Goal: Information Seeking & Learning: Learn about a topic

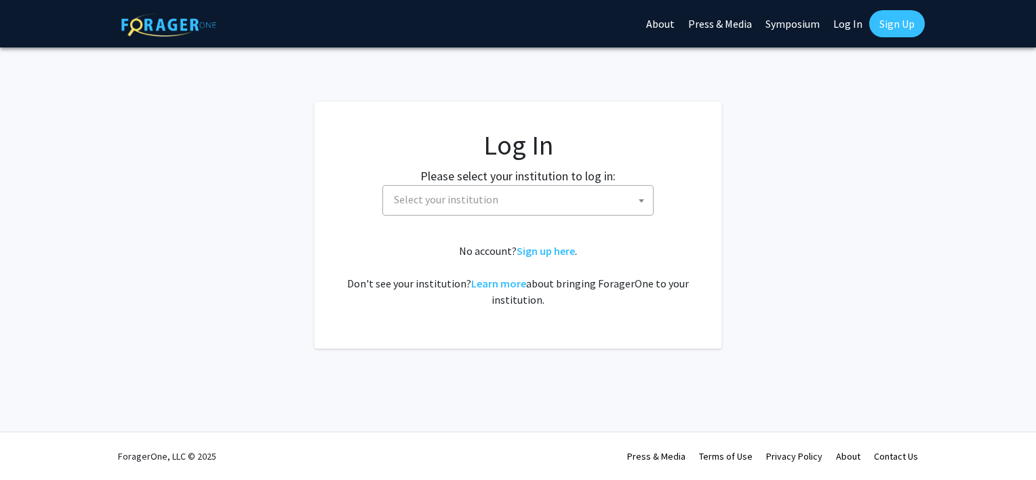
select select
click at [511, 189] on span "Select your institution" at bounding box center [521, 200] width 265 height 28
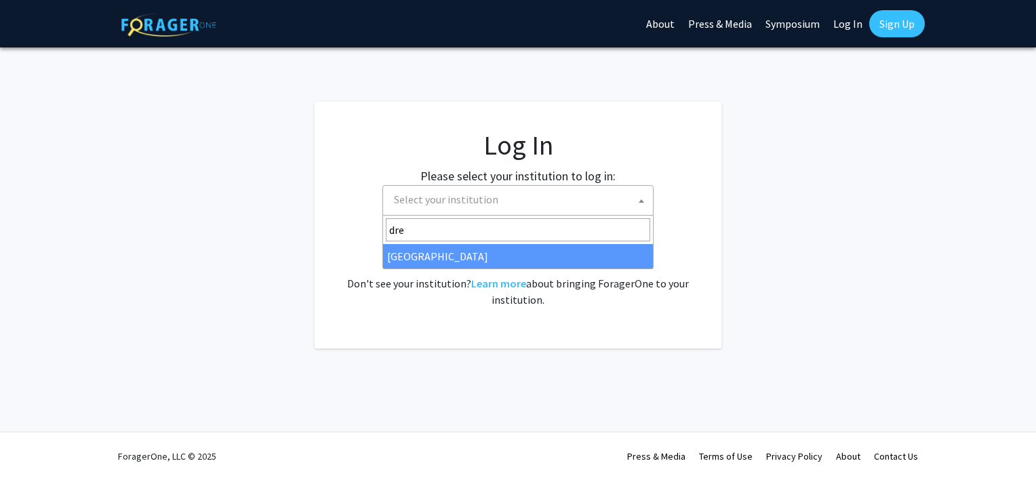
type input "dre"
select select "6"
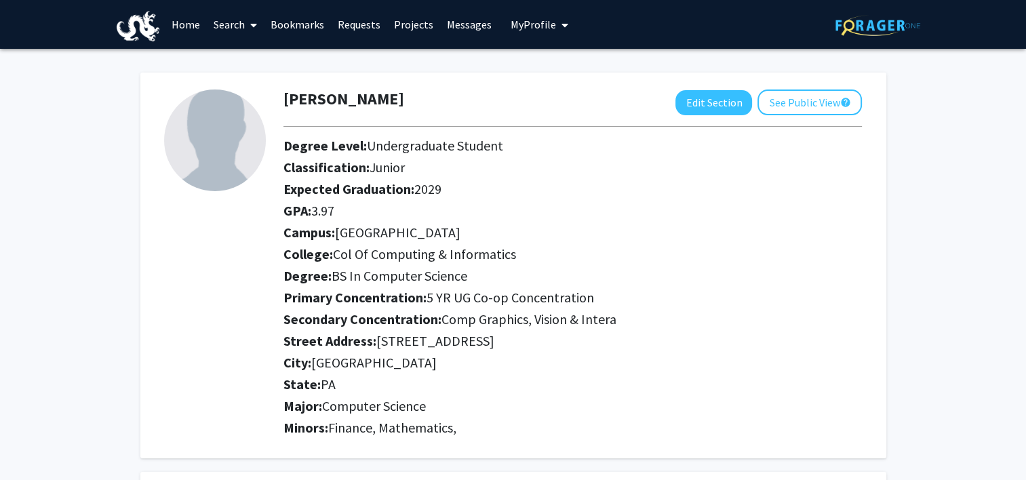
drag, startPoint x: 366, startPoint y: 172, endPoint x: 450, endPoint y: 170, distance: 84.1
click at [450, 170] on h2 "Classification: Junior" at bounding box center [573, 167] width 579 height 16
drag, startPoint x: 450, startPoint y: 170, endPoint x: 518, endPoint y: 243, distance: 100.3
click at [518, 243] on div "Campus: [GEOGRAPHIC_DATA]" at bounding box center [572, 236] width 599 height 22
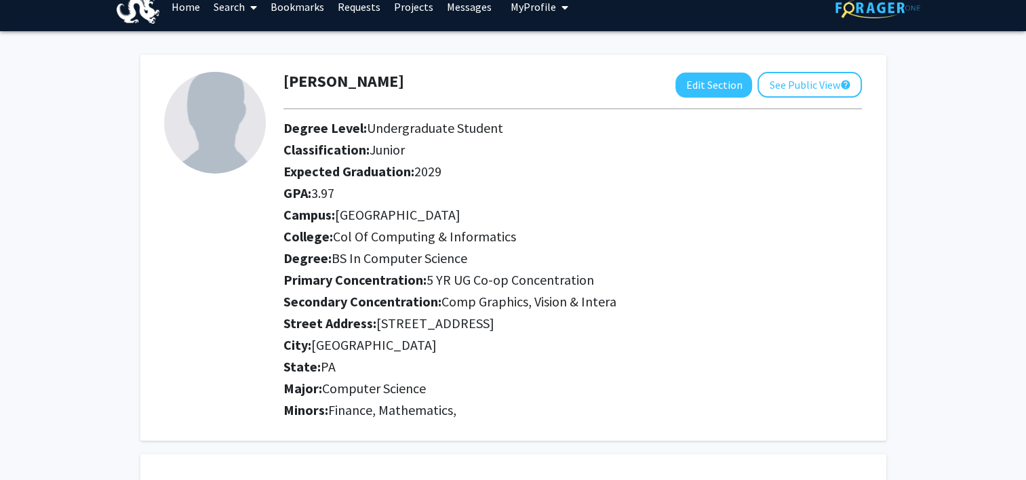
scroll to position [19, 0]
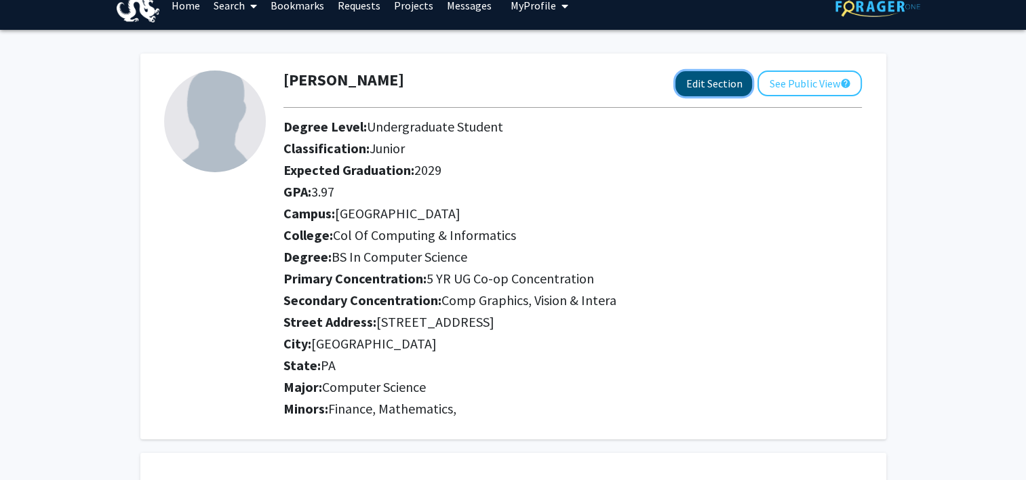
click at [703, 81] on button "Edit Section" at bounding box center [714, 83] width 77 height 25
select select "junior"
select select
select select "[GEOGRAPHIC_DATA]"
select select "Col of Computing & Informatics"
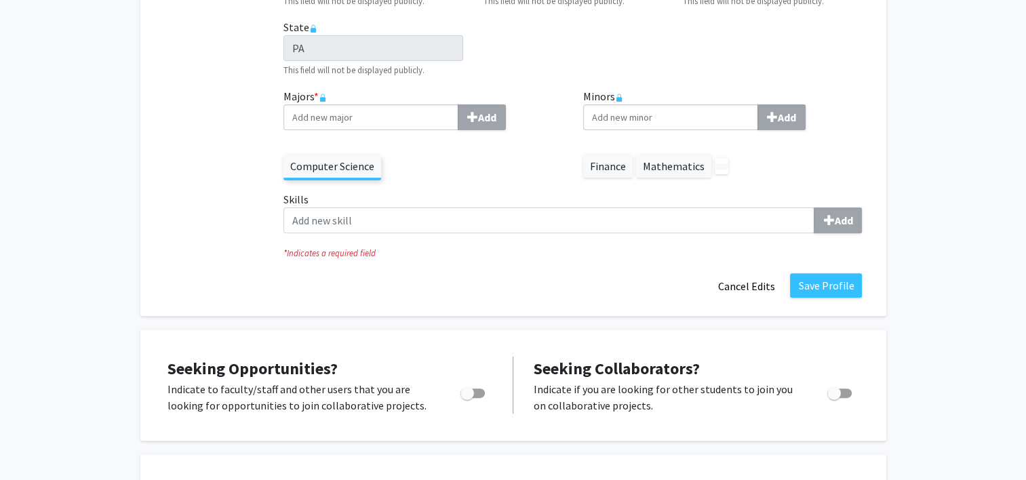
scroll to position [425, 0]
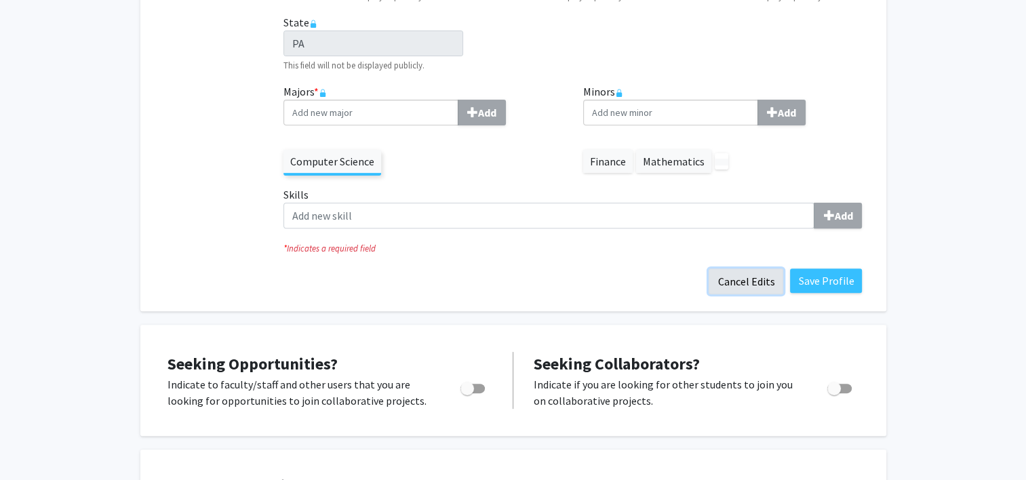
click at [733, 284] on button "Cancel Edits" at bounding box center [746, 282] width 75 height 26
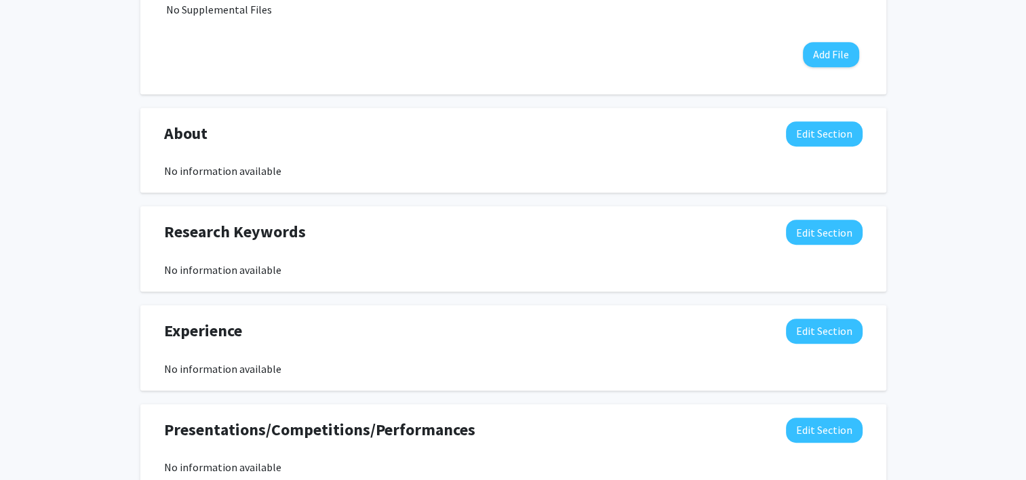
scroll to position [795, 0]
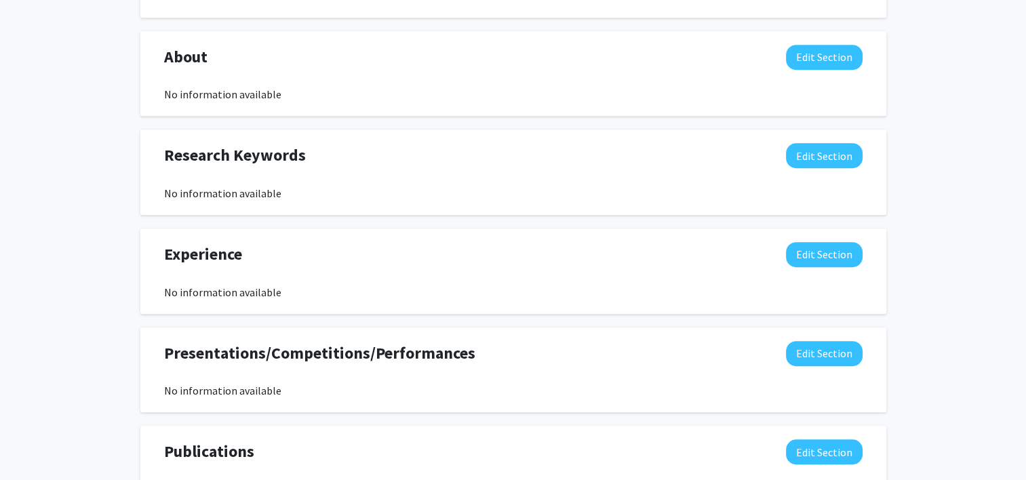
drag, startPoint x: 1036, startPoint y: 75, endPoint x: 990, endPoint y: 339, distance: 267.7
click at [990, 339] on div "[PERSON_NAME] Edit Section See Public View help Degree Level: Undergraduate Stu…" at bounding box center [513, 3] width 1026 height 1499
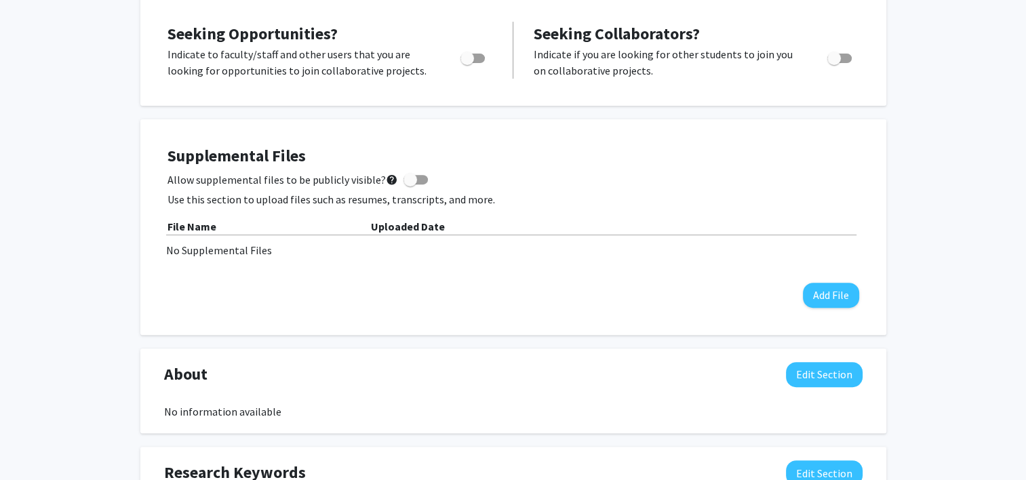
scroll to position [0, 0]
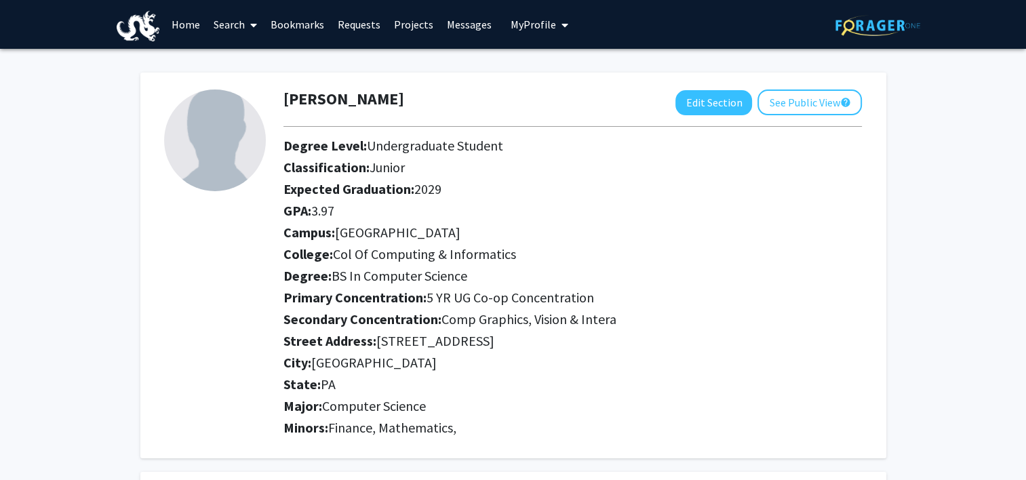
click at [184, 20] on link "Home" at bounding box center [186, 24] width 42 height 47
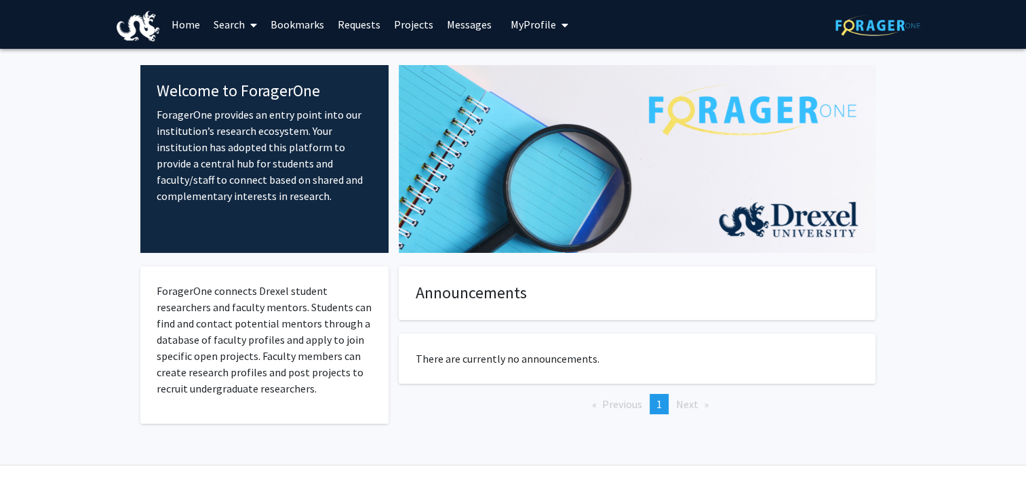
click at [243, 19] on link "Search" at bounding box center [235, 24] width 57 height 47
click at [271, 20] on link "Bookmarks" at bounding box center [297, 24] width 67 height 47
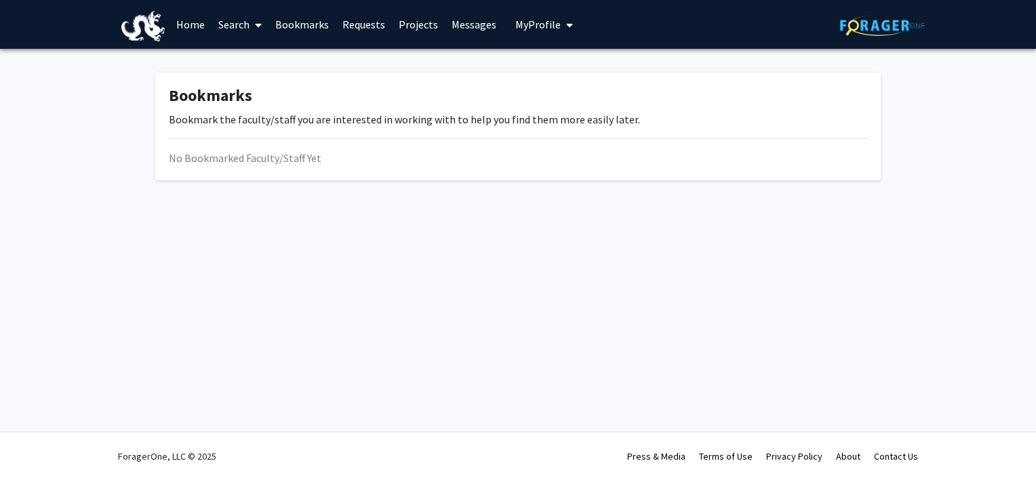
click at [353, 22] on link "Requests" at bounding box center [364, 24] width 56 height 47
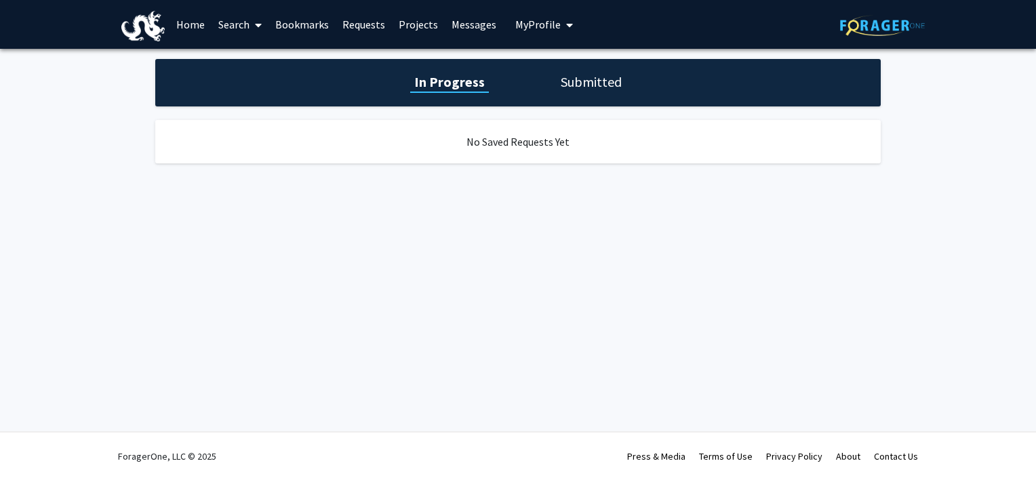
click at [418, 27] on link "Projects" at bounding box center [418, 24] width 53 height 47
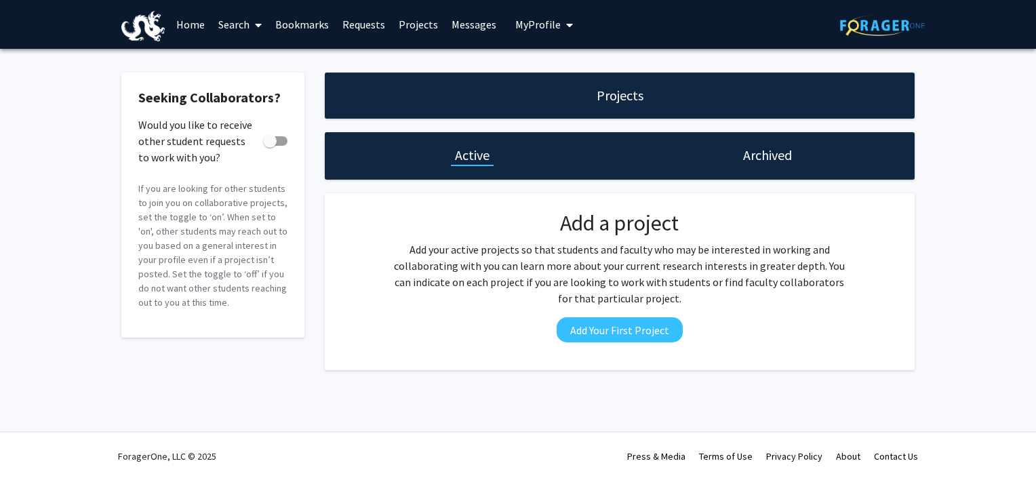
click at [471, 26] on link "Messages" at bounding box center [474, 24] width 58 height 47
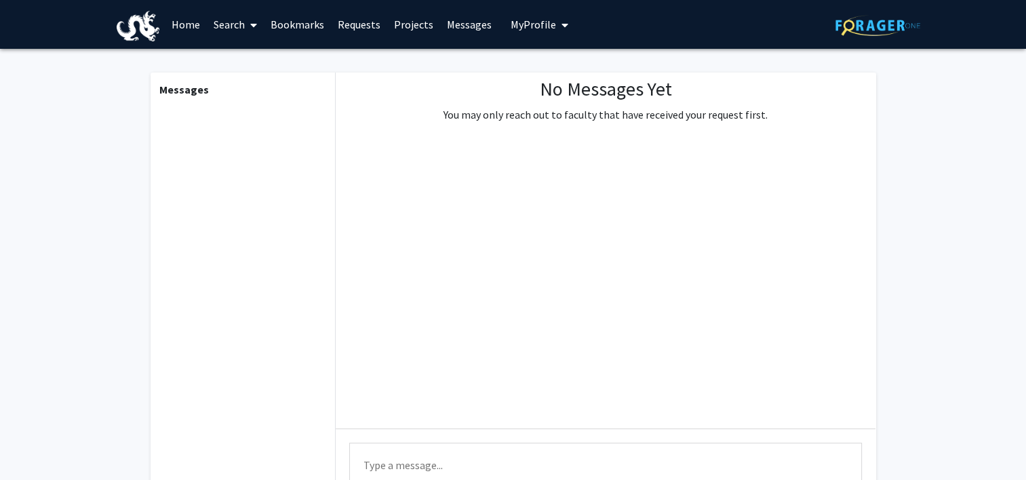
click at [534, 27] on span "My Profile" at bounding box center [533, 25] width 45 height 14
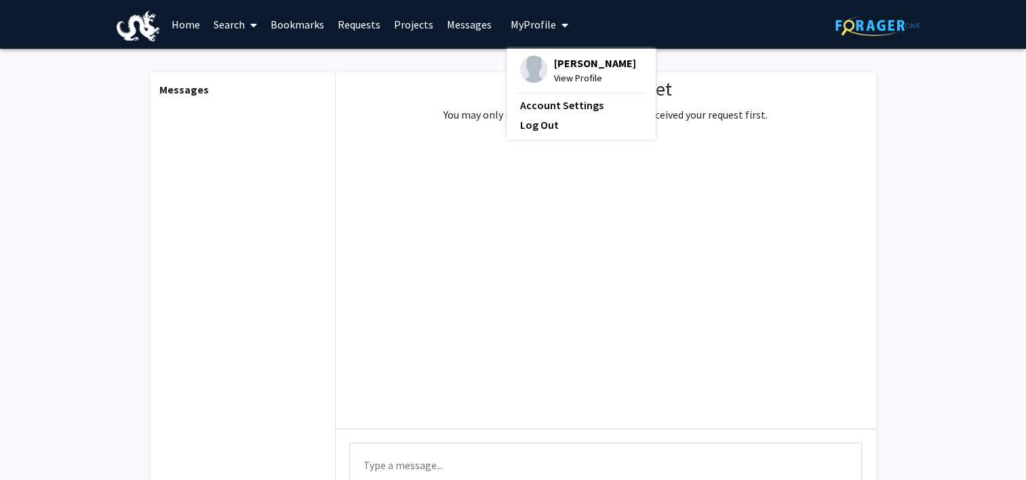
click at [534, 27] on span "My Profile" at bounding box center [533, 25] width 45 height 14
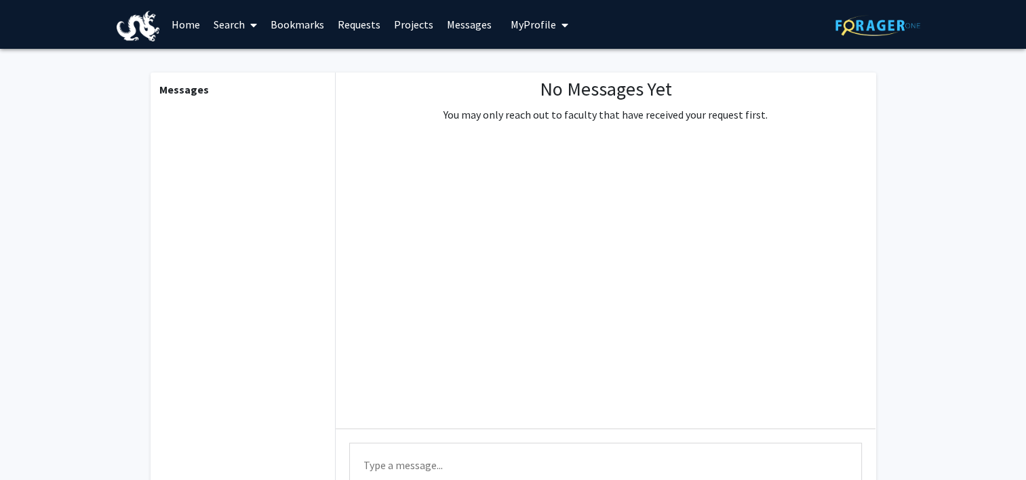
click at [191, 30] on link "Home" at bounding box center [186, 24] width 42 height 47
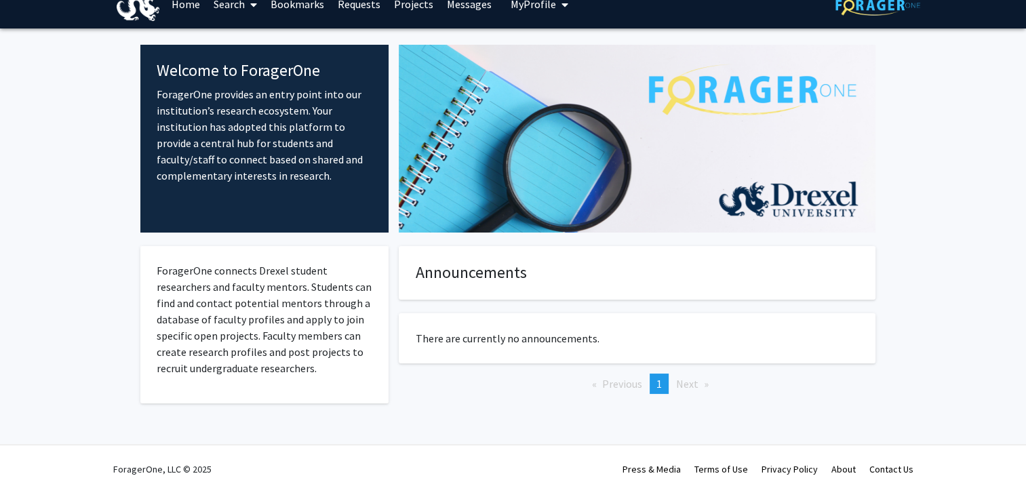
drag, startPoint x: 266, startPoint y: 80, endPoint x: 277, endPoint y: 76, distance: 11.6
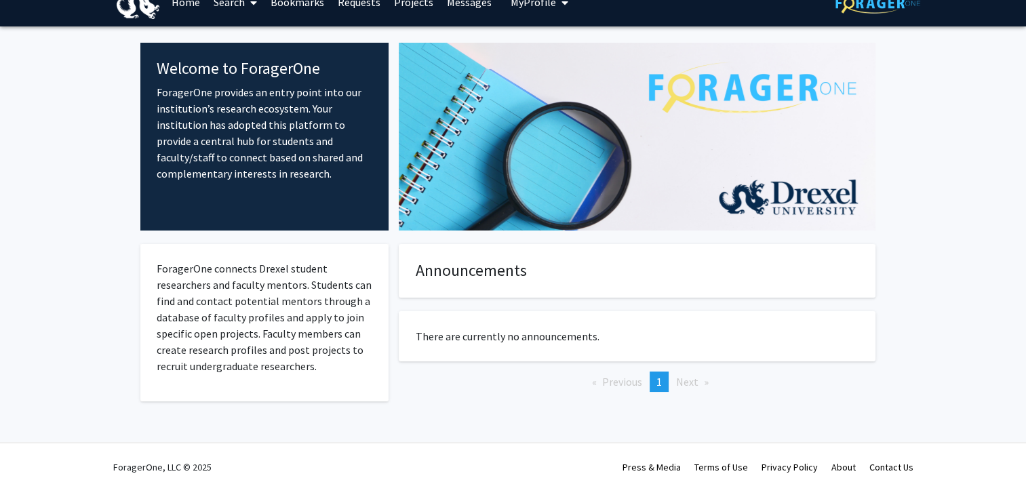
scroll to position [33, 0]
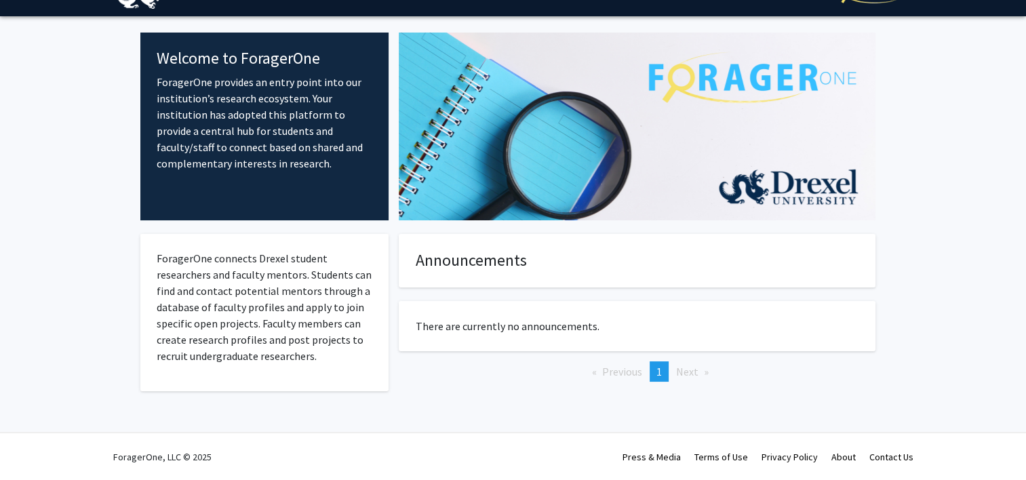
click at [245, 33] on span "Faculty/Staff" at bounding box center [257, 29] width 100 height 27
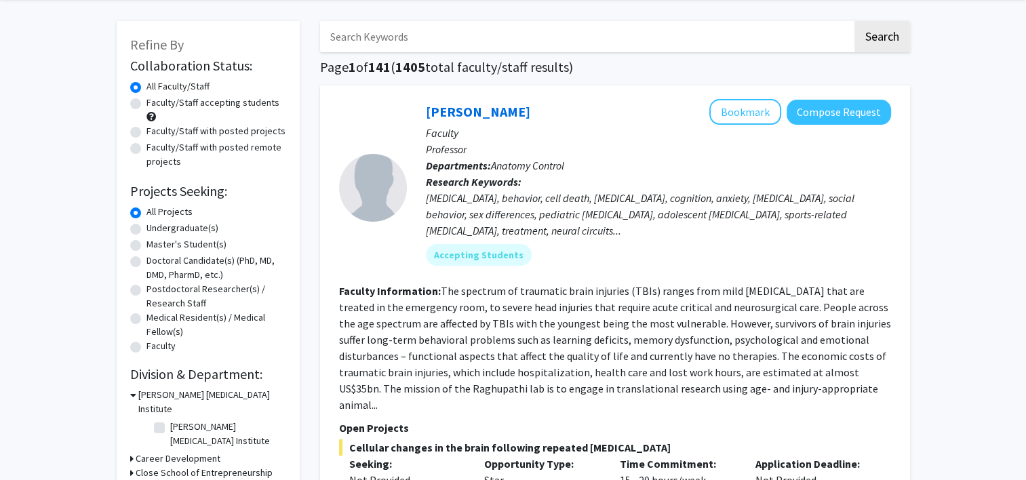
scroll to position [53, 0]
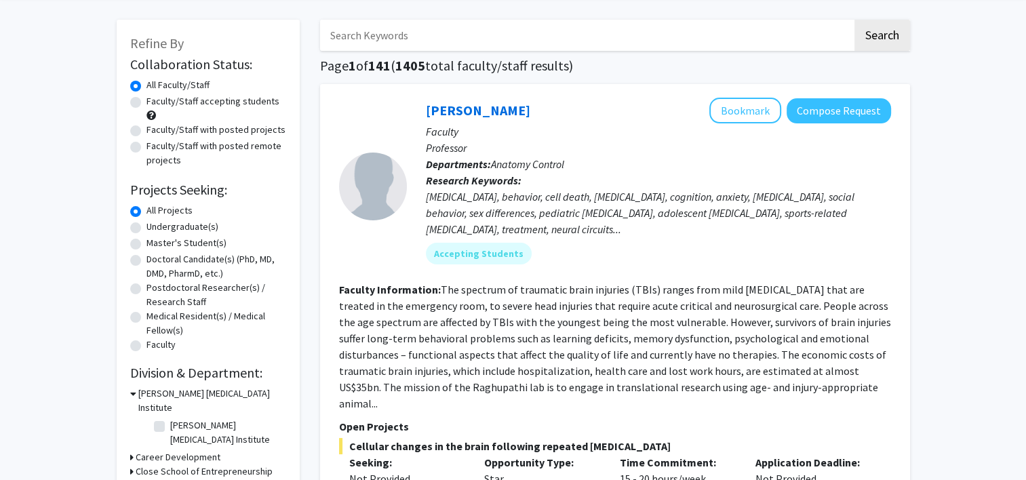
click at [152, 227] on label "Undergraduate(s)" at bounding box center [183, 227] width 72 height 14
click at [152, 227] on input "Undergraduate(s)" at bounding box center [151, 224] width 9 height 9
radio input "true"
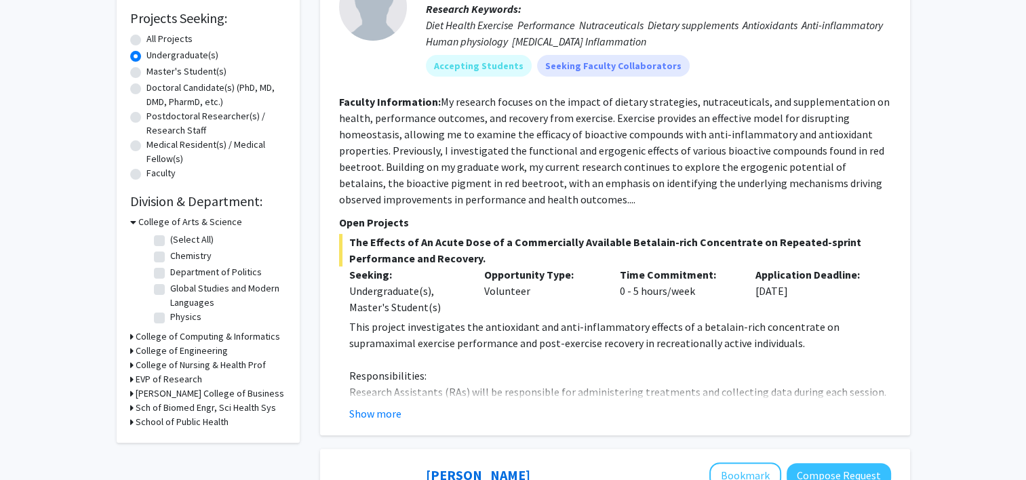
scroll to position [232, 0]
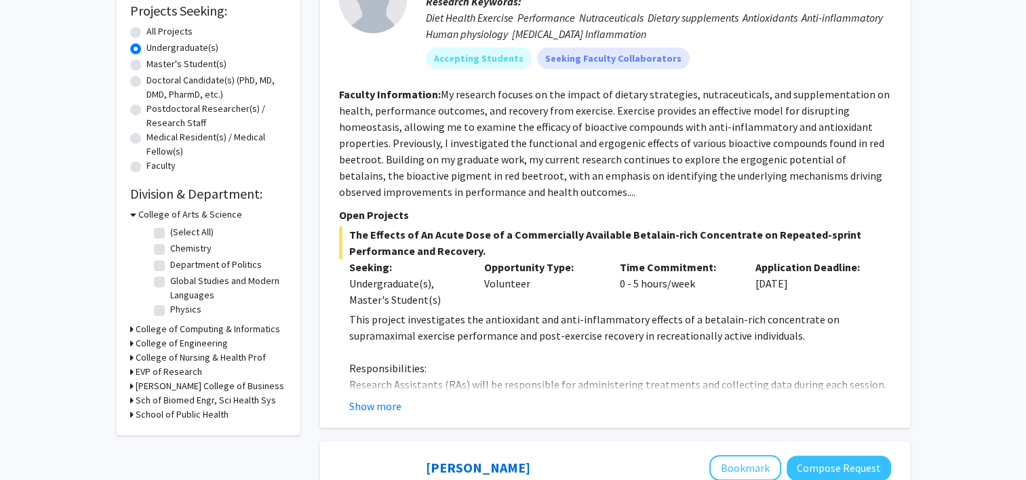
click at [203, 326] on h3 "College of Computing & Informatics" at bounding box center [208, 329] width 144 height 14
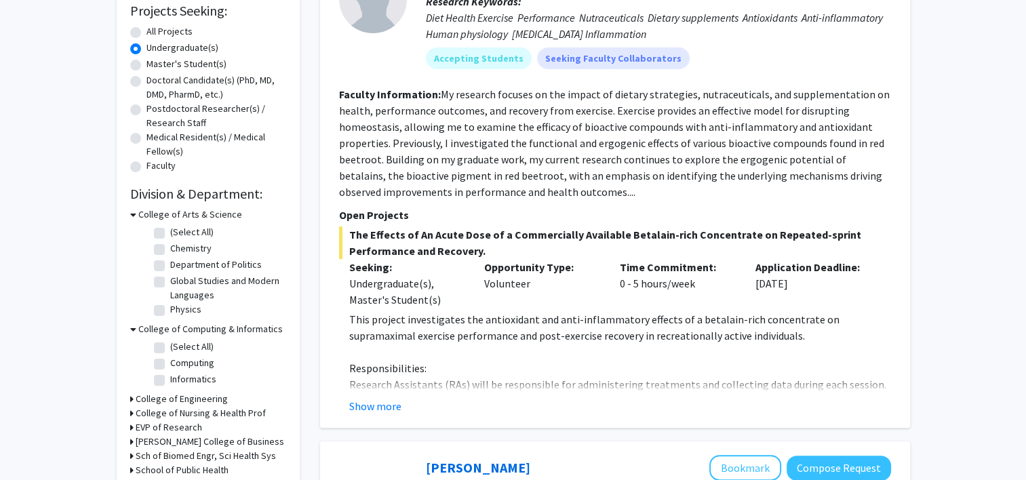
click at [170, 349] on label "(Select All)" at bounding box center [191, 347] width 43 height 14
click at [170, 349] on input "(Select All)" at bounding box center [174, 344] width 9 height 9
checkbox input "true"
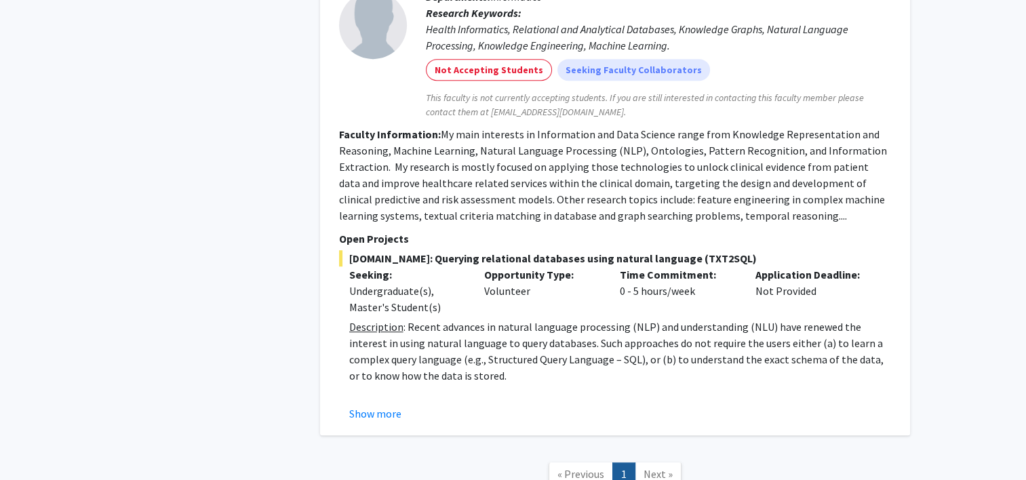
scroll to position [828, 0]
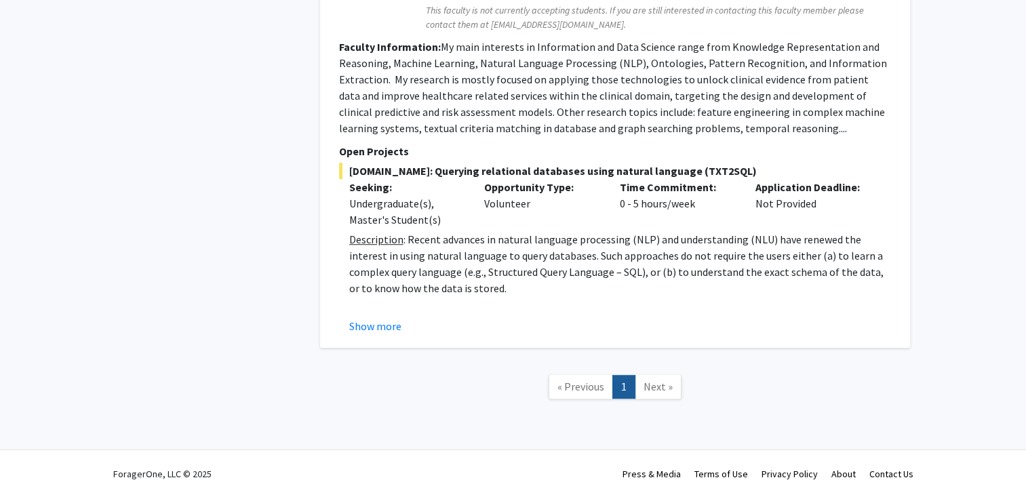
click at [665, 380] on span "Next »" at bounding box center [658, 387] width 29 height 14
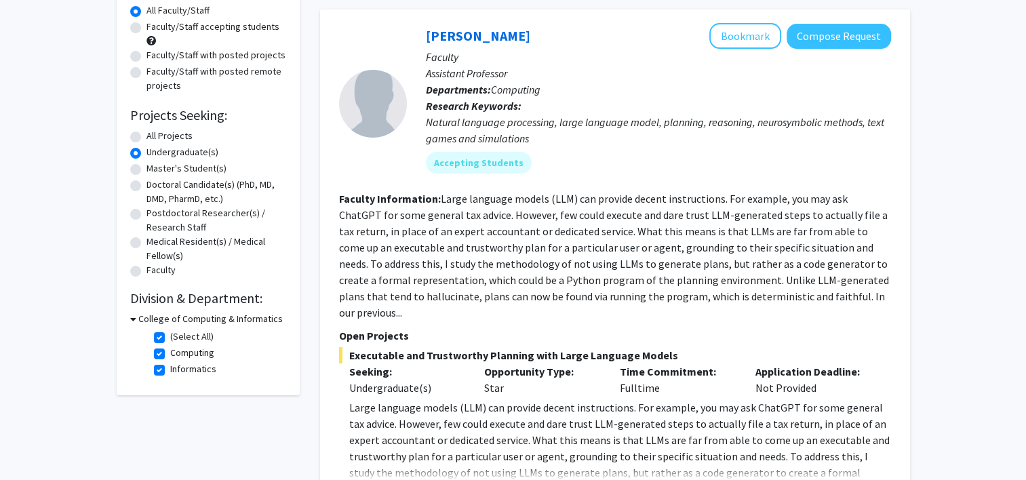
scroll to position [130, 0]
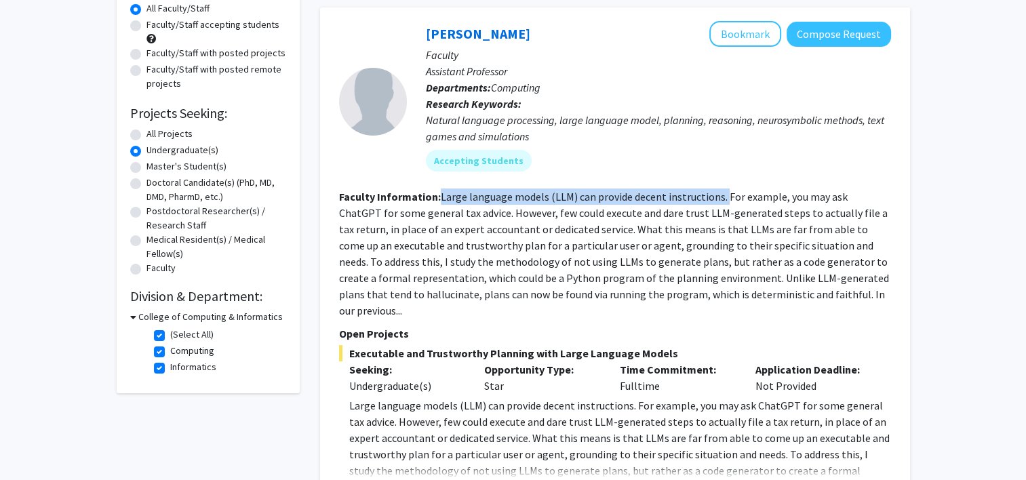
drag, startPoint x: 442, startPoint y: 195, endPoint x: 720, endPoint y: 203, distance: 278.9
click at [720, 203] on section "Faculty Information: Large language models (LLM) can provide decent instruction…" at bounding box center [615, 254] width 552 height 130
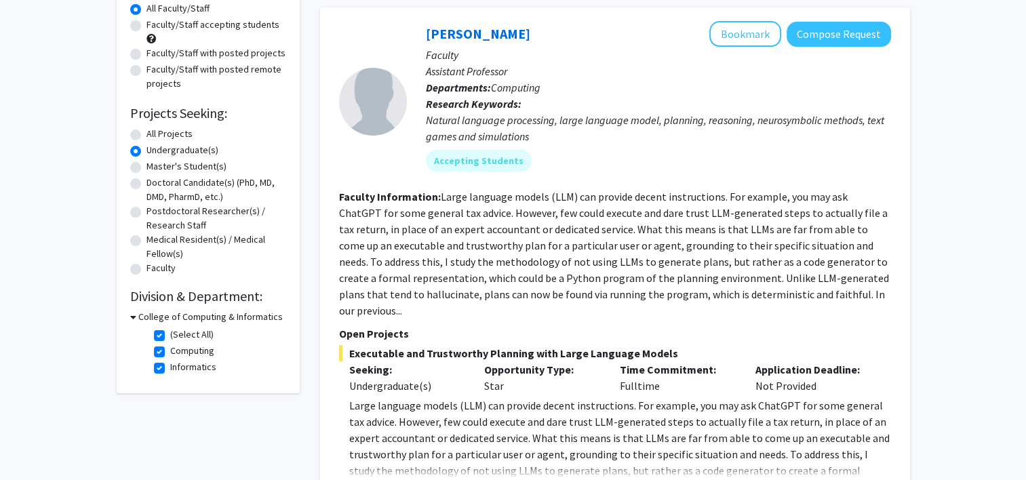
drag, startPoint x: 720, startPoint y: 203, endPoint x: 665, endPoint y: 258, distance: 77.2
click at [665, 258] on fg-read-more "Large language models (LLM) can provide decent instructions. For example, you m…" at bounding box center [614, 254] width 550 height 128
drag, startPoint x: 474, startPoint y: 370, endPoint x: 532, endPoint y: 369, distance: 58.3
click at [532, 369] on div "Opportunity Type: Star" at bounding box center [542, 378] width 136 height 33
drag, startPoint x: 532, startPoint y: 369, endPoint x: 518, endPoint y: 388, distance: 24.2
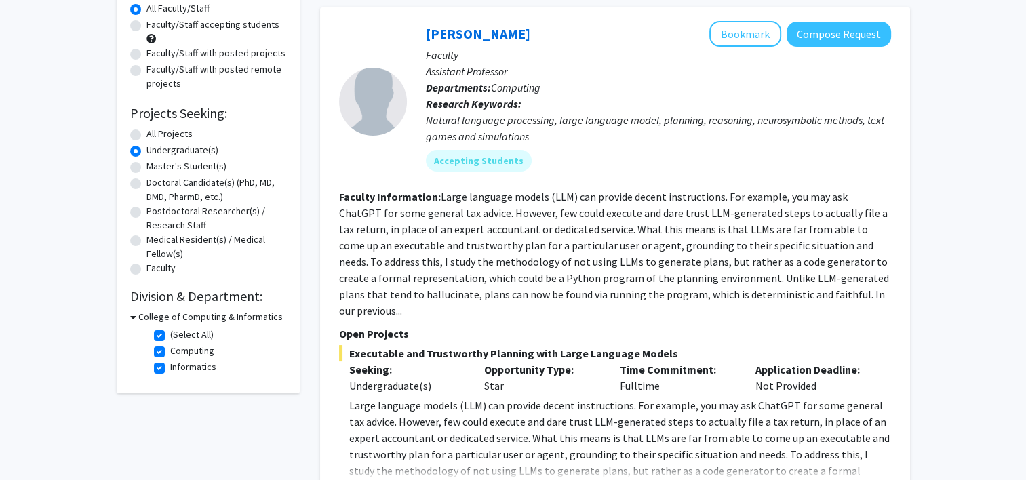
click at [518, 397] on p "Large language models (LLM) can provide decent instructions. For example, you m…" at bounding box center [620, 454] width 542 height 114
click at [170, 338] on label "(Select All)" at bounding box center [191, 335] width 43 height 14
click at [170, 336] on input "(Select All)" at bounding box center [174, 332] width 9 height 9
checkbox input "false"
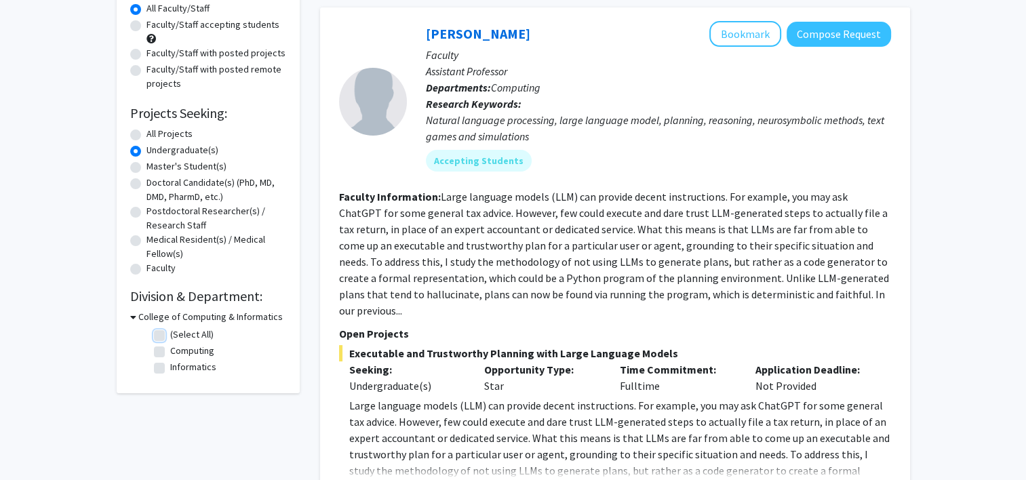
checkbox input "false"
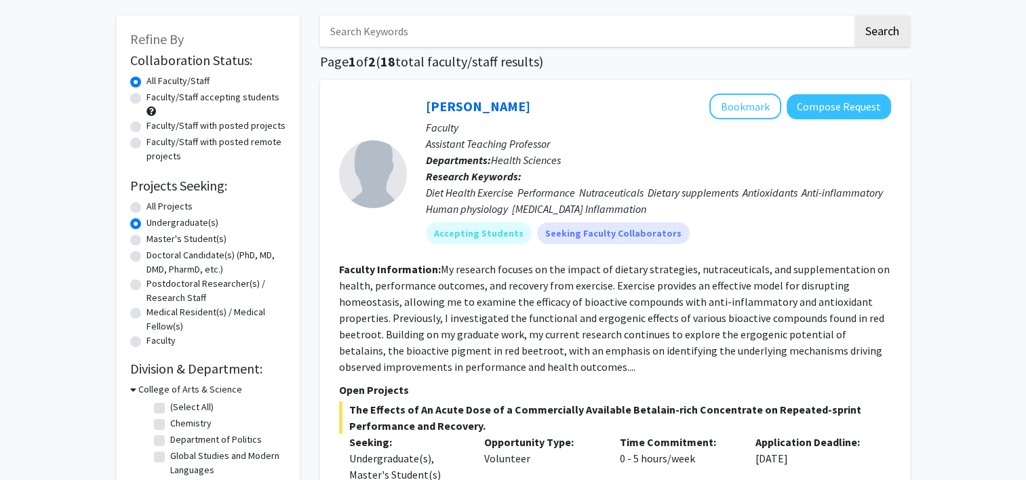
scroll to position [136, 0]
